Goal: Understand process/instructions

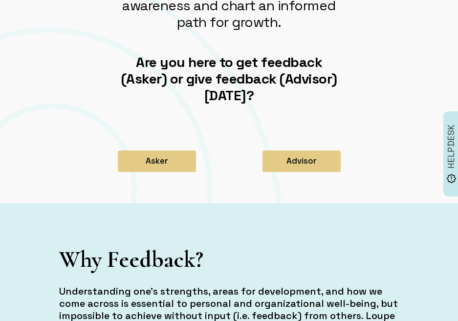
scroll to position [202, 0]
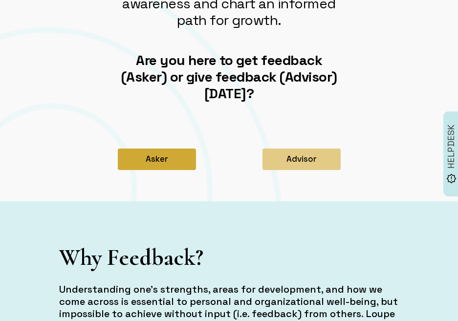
click at [169, 159] on button "Asker" at bounding box center [157, 160] width 78 height 22
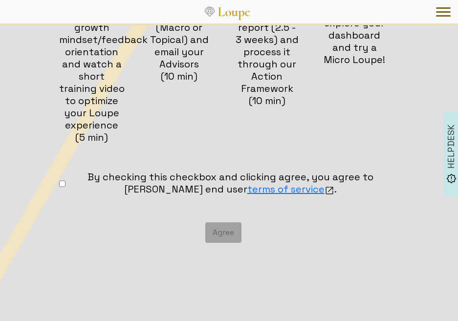
scroll to position [248, 0]
click at [231, 231] on div "By checking this checkbox and clicking agree, you agree to [PERSON_NAME] end us…" at bounding box center [223, 207] width 340 height 72
click at [231, 232] on div "By checking this checkbox and clicking agree, you agree to [PERSON_NAME] end us…" at bounding box center [223, 207] width 340 height 72
click at [293, 187] on link "terms of service" at bounding box center [290, 189] width 87 height 13
click at [227, 229] on div "By checking this checkbox and clicking agree, you agree to Loupe's end user ter…" at bounding box center [223, 207] width 340 height 72
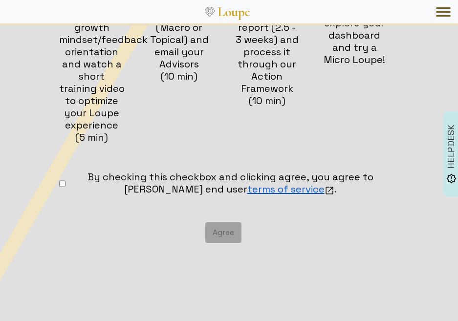
click at [325, 190] on img at bounding box center [330, 191] width 10 height 10
click at [219, 239] on div "By checking this checkbox and clicking agree, you agree to Loupe's end user ter…" at bounding box center [223, 207] width 340 height 72
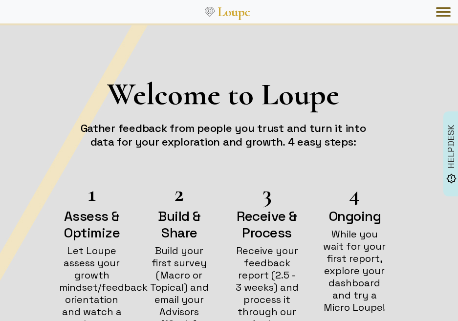
scroll to position [0, 0]
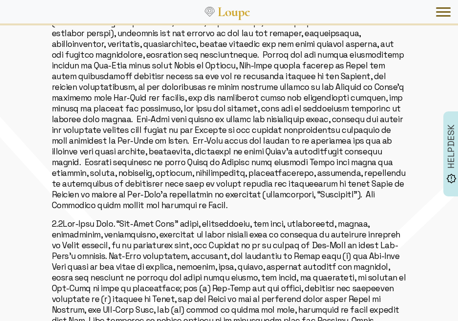
scroll to position [998, 0]
